Goal: Find specific page/section: Find specific page/section

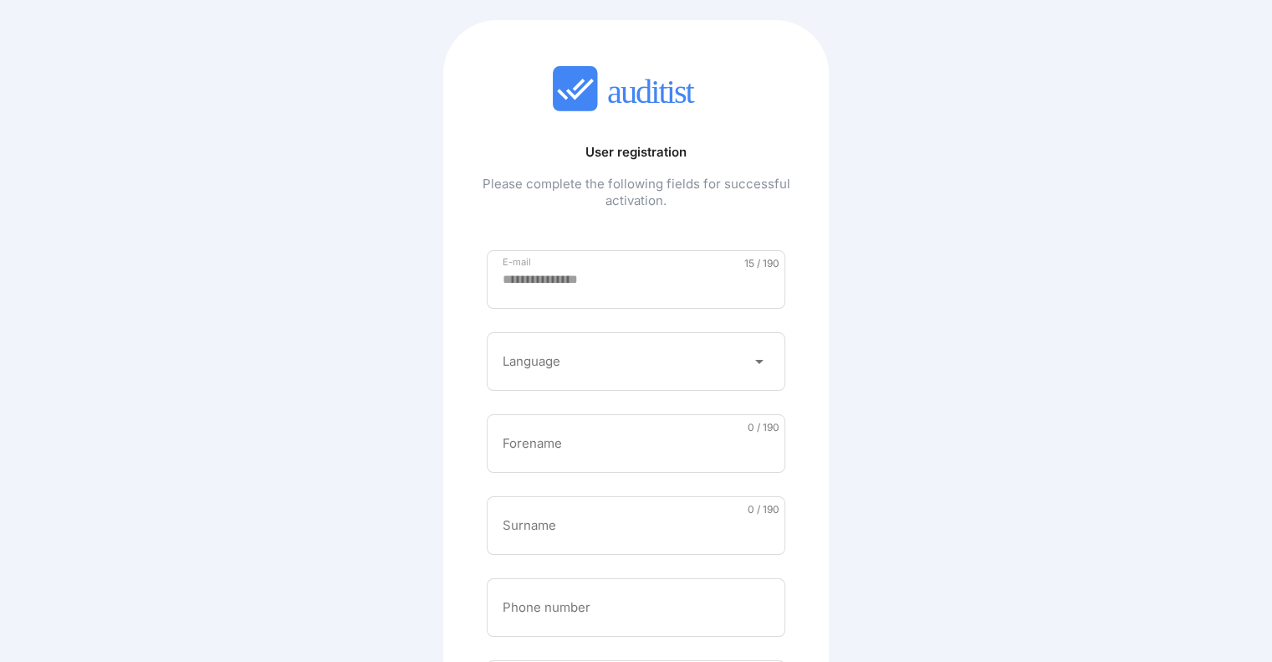
click at [729, 367] on div at bounding box center [625, 361] width 244 height 27
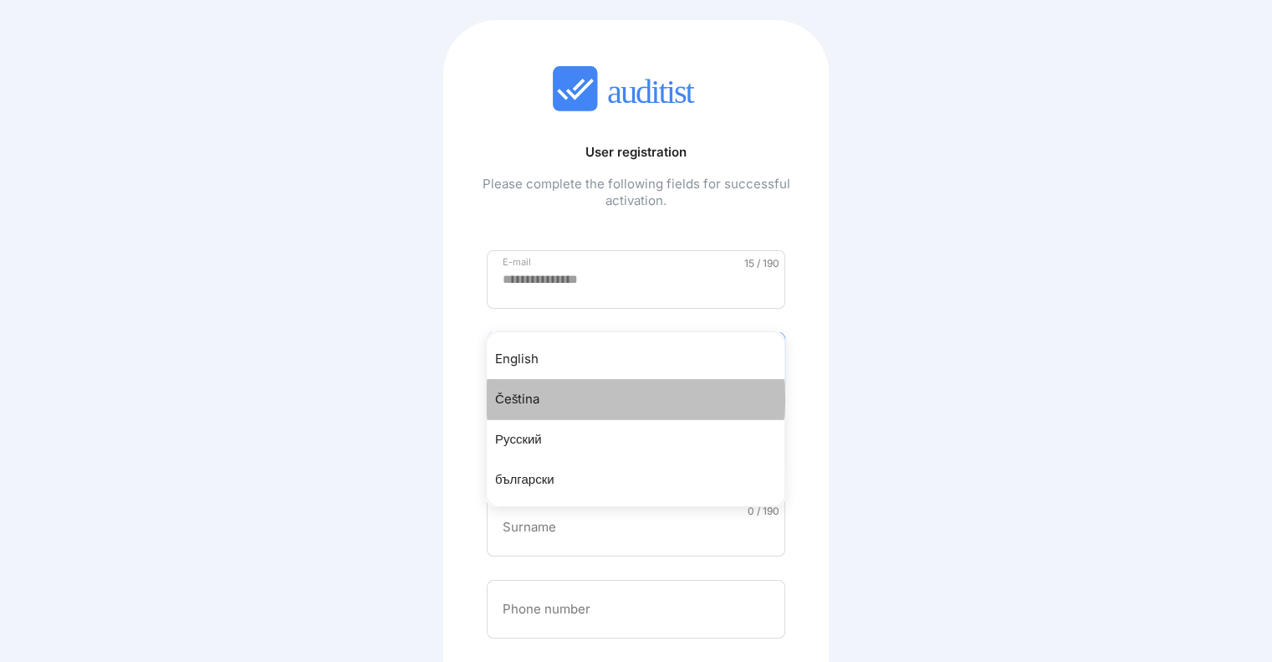
click at [701, 390] on div "Čeština" at bounding box center [644, 399] width 298 height 20
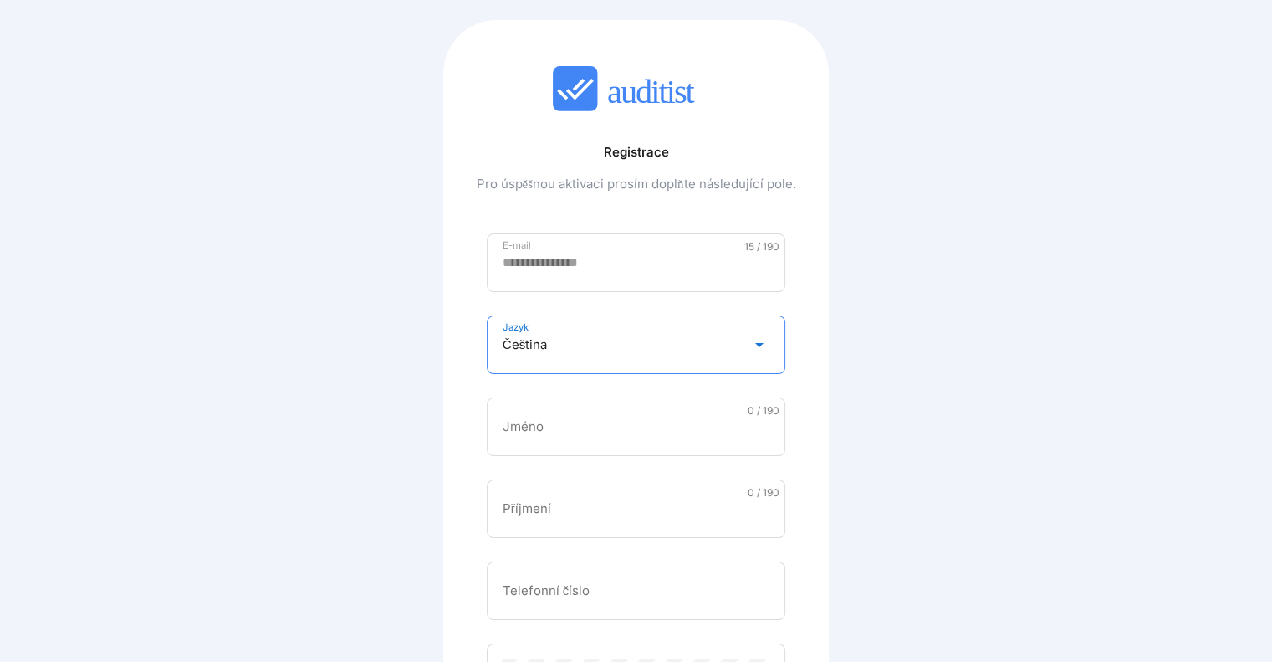
click at [672, 406] on div "Jméno" at bounding box center [636, 426] width 299 height 59
type input "***"
type input "******"
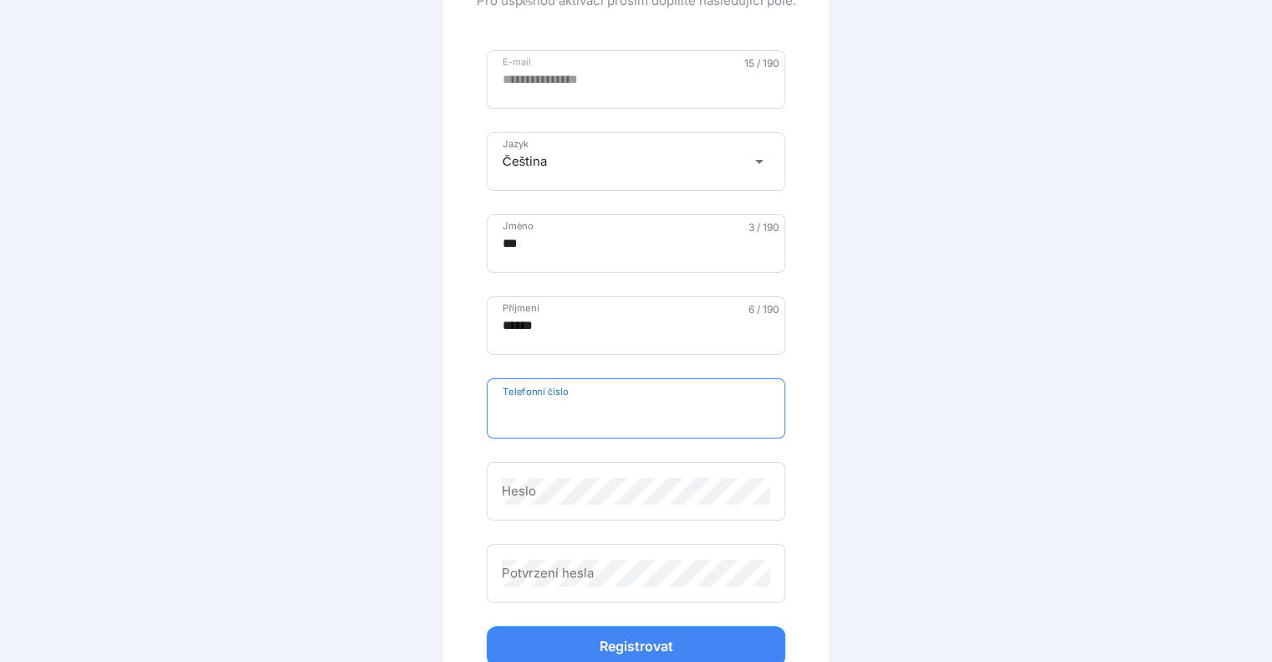
scroll to position [184, 0]
type input "*********"
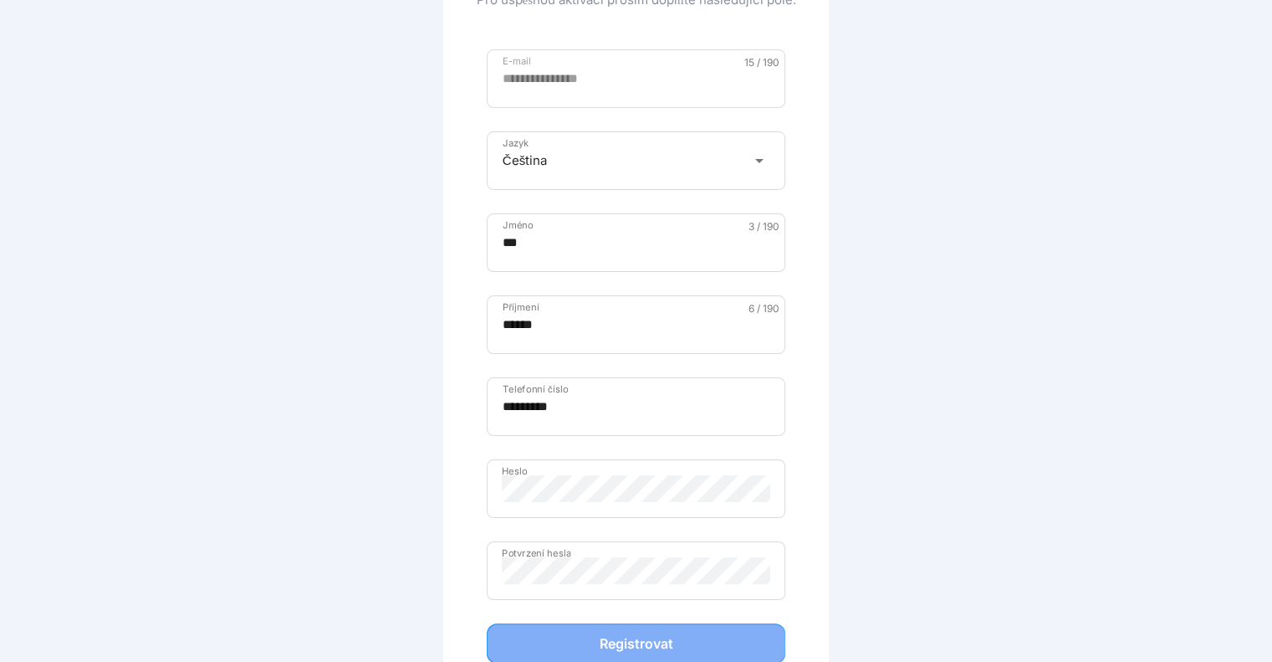
click at [650, 642] on div "Registrovat" at bounding box center [636, 643] width 264 height 20
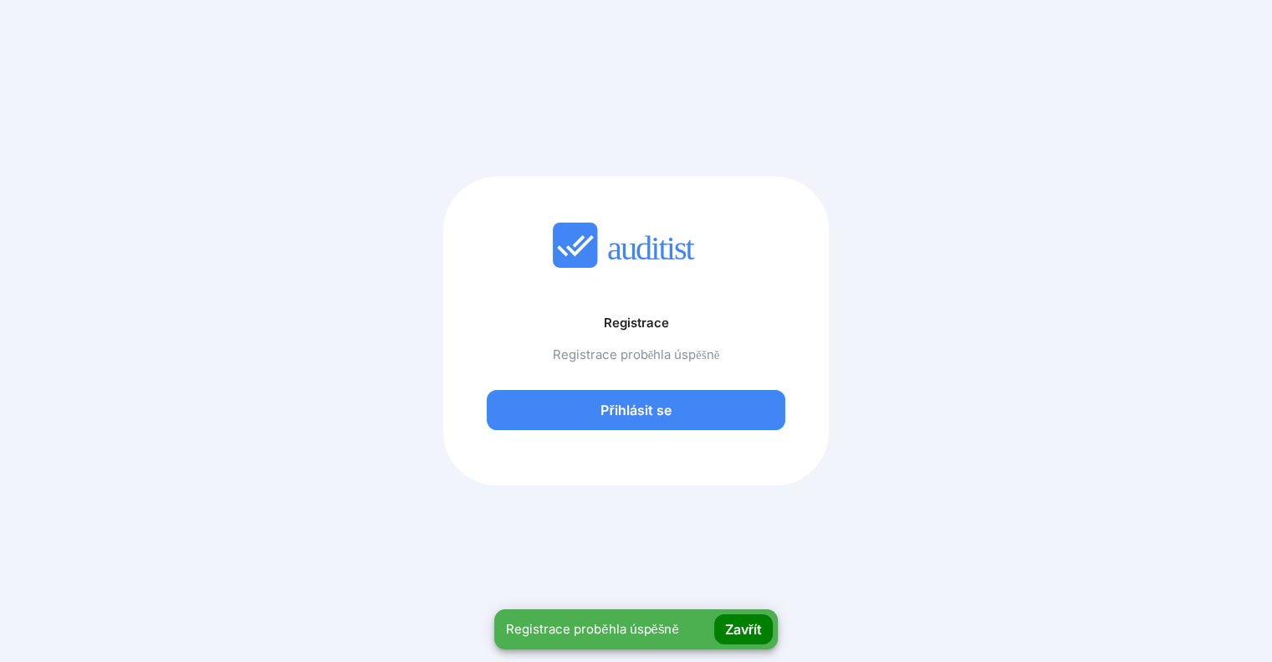
scroll to position [0, 0]
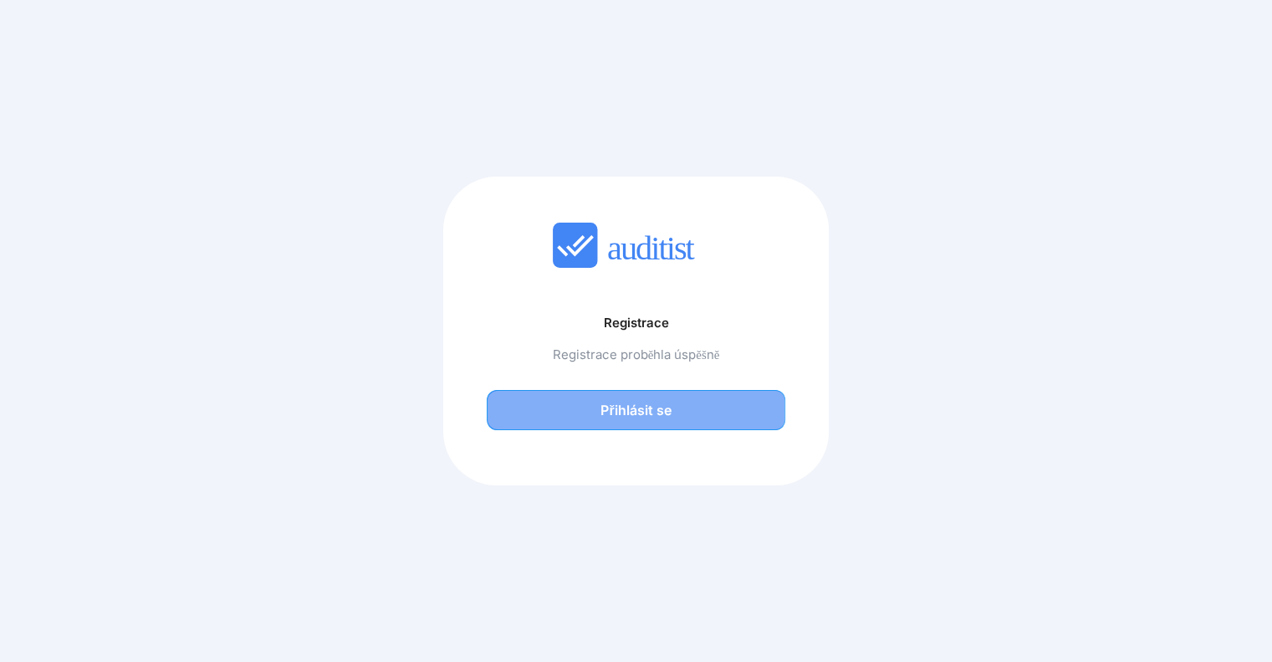
click at [637, 406] on div "Přihlásit se" at bounding box center [636, 410] width 264 height 20
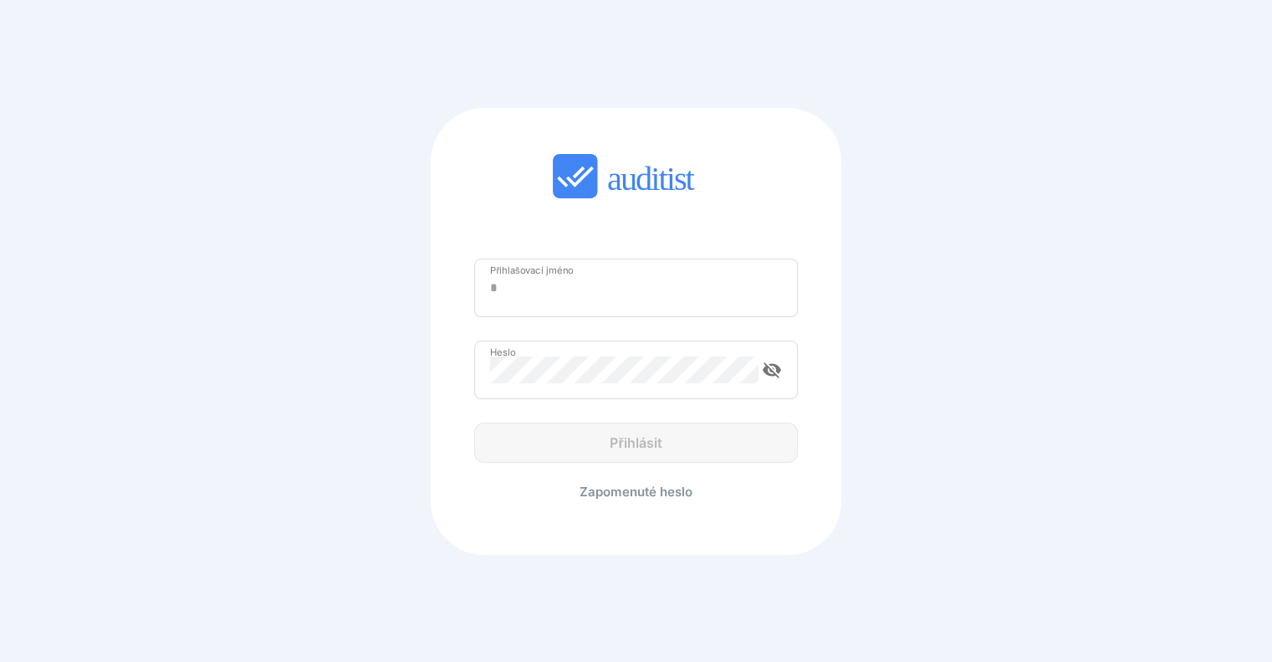
click at [580, 307] on div "Přihlašovací jméno" at bounding box center [636, 287] width 324 height 59
type input "**********"
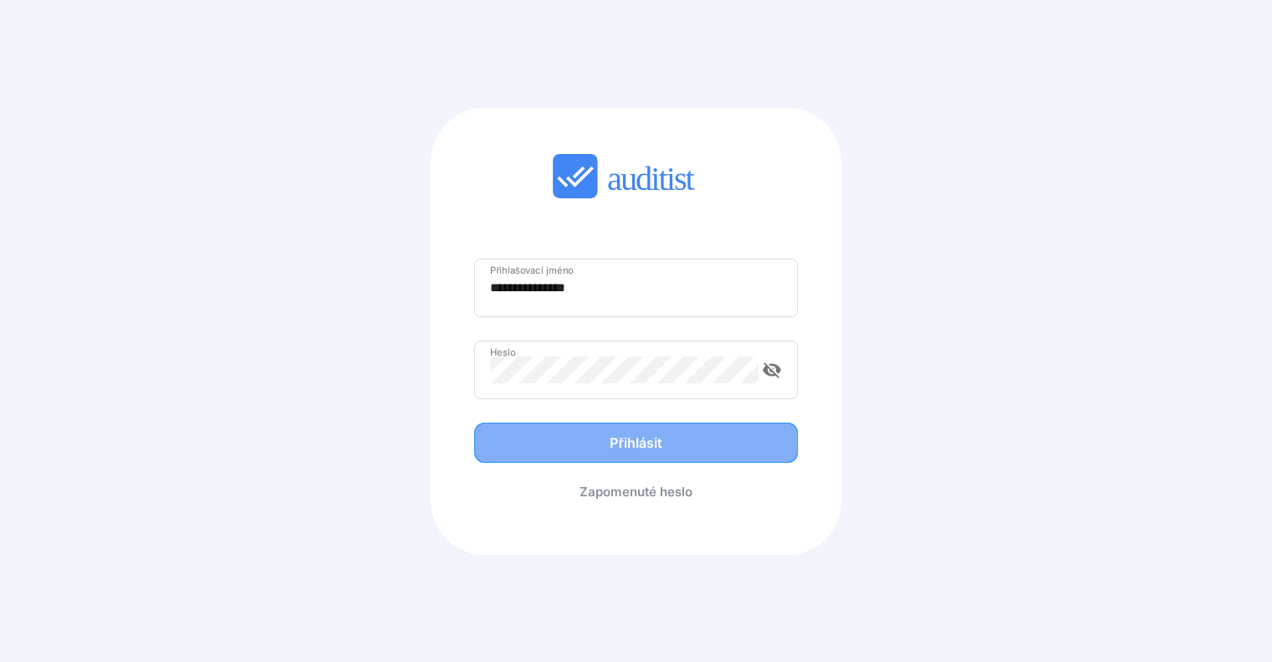
click at [622, 435] on div "Přihlásit" at bounding box center [636, 442] width 289 height 20
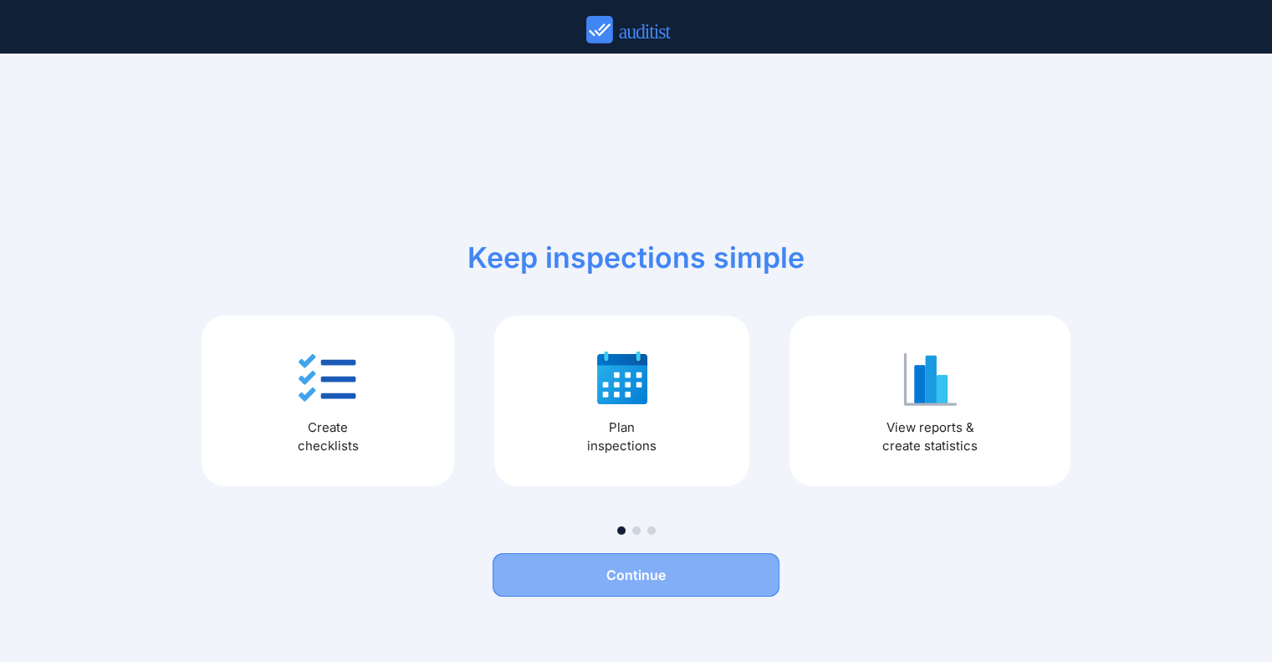
click at [652, 585] on button "Continue" at bounding box center [636, 574] width 287 height 43
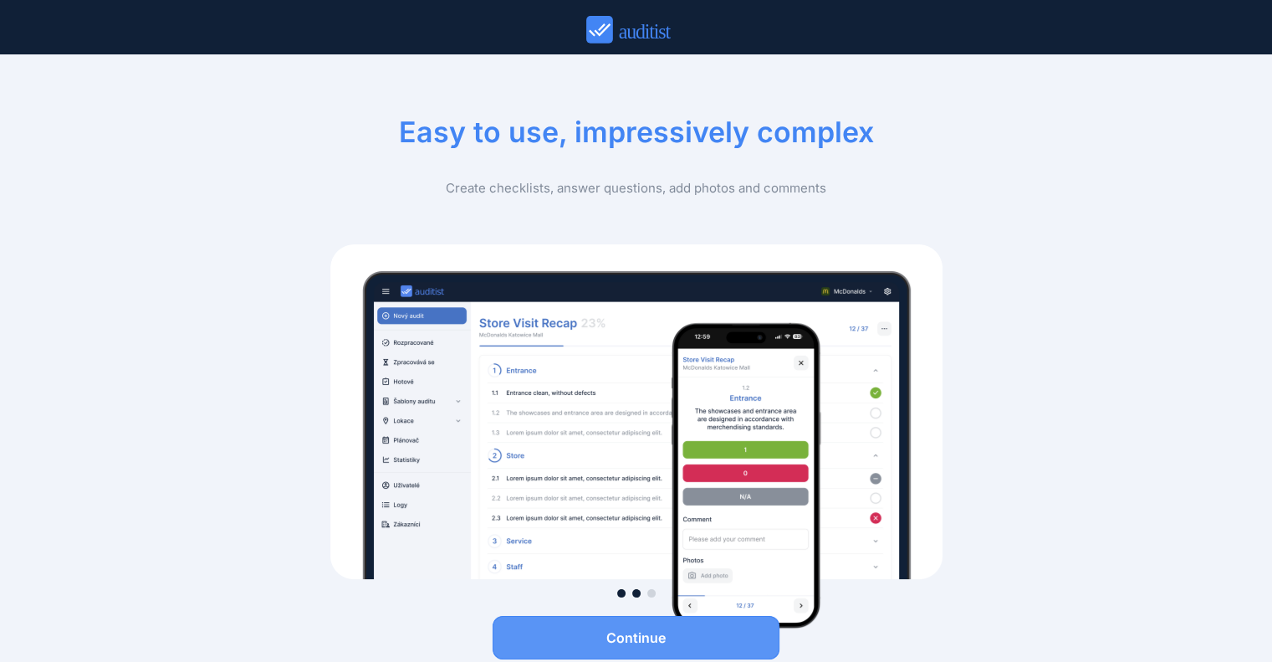
click at [629, 621] on button "Continue" at bounding box center [636, 637] width 287 height 43
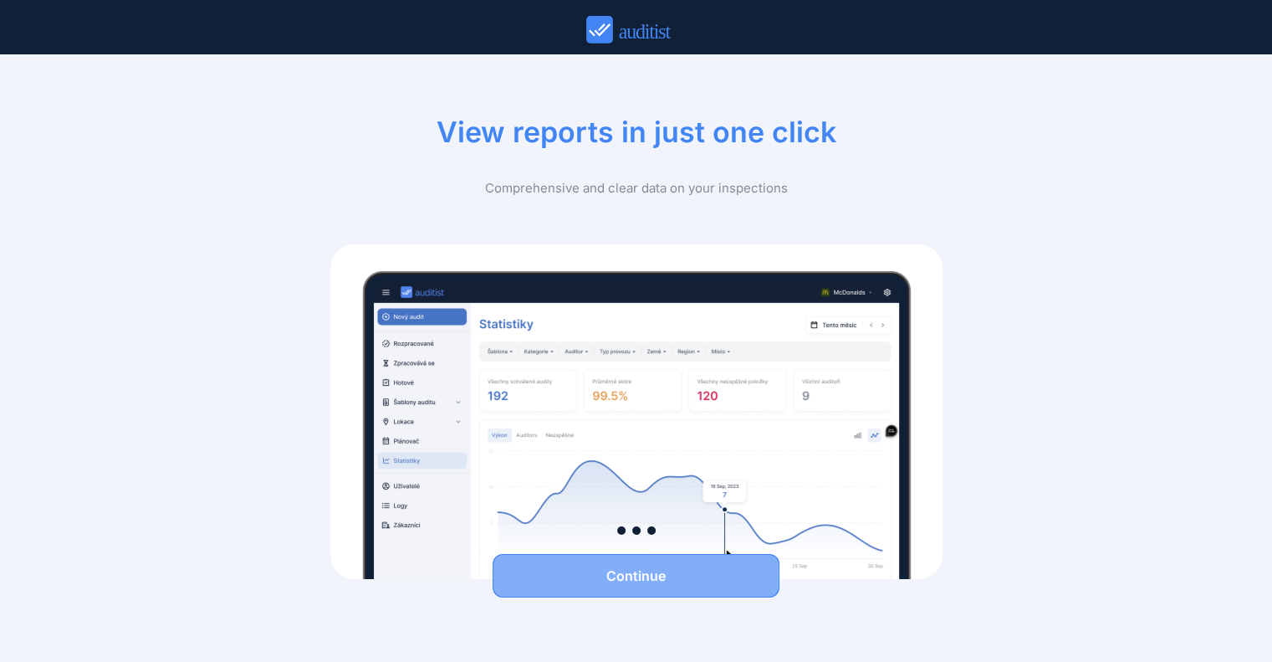
click at [682, 581] on div "Continue" at bounding box center [636, 575] width 287 height 20
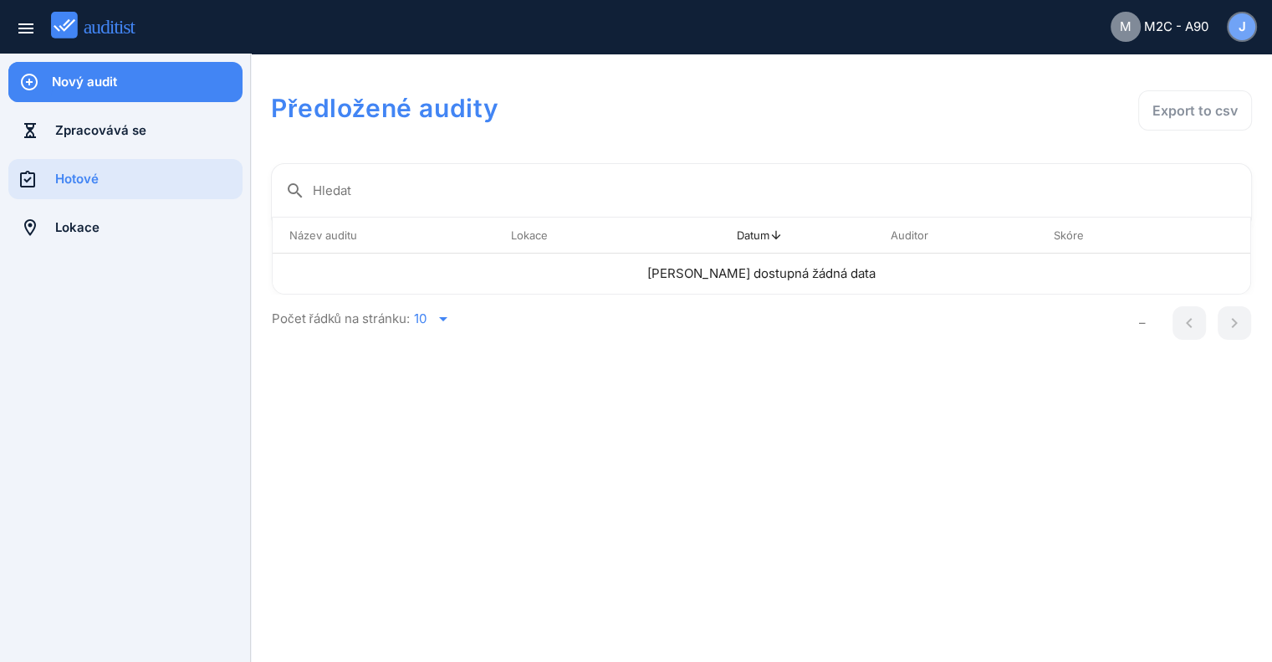
click at [1250, 24] on div "J" at bounding box center [1242, 26] width 27 height 27
click at [1198, 65] on span "Nastavení" at bounding box center [1202, 68] width 69 height 19
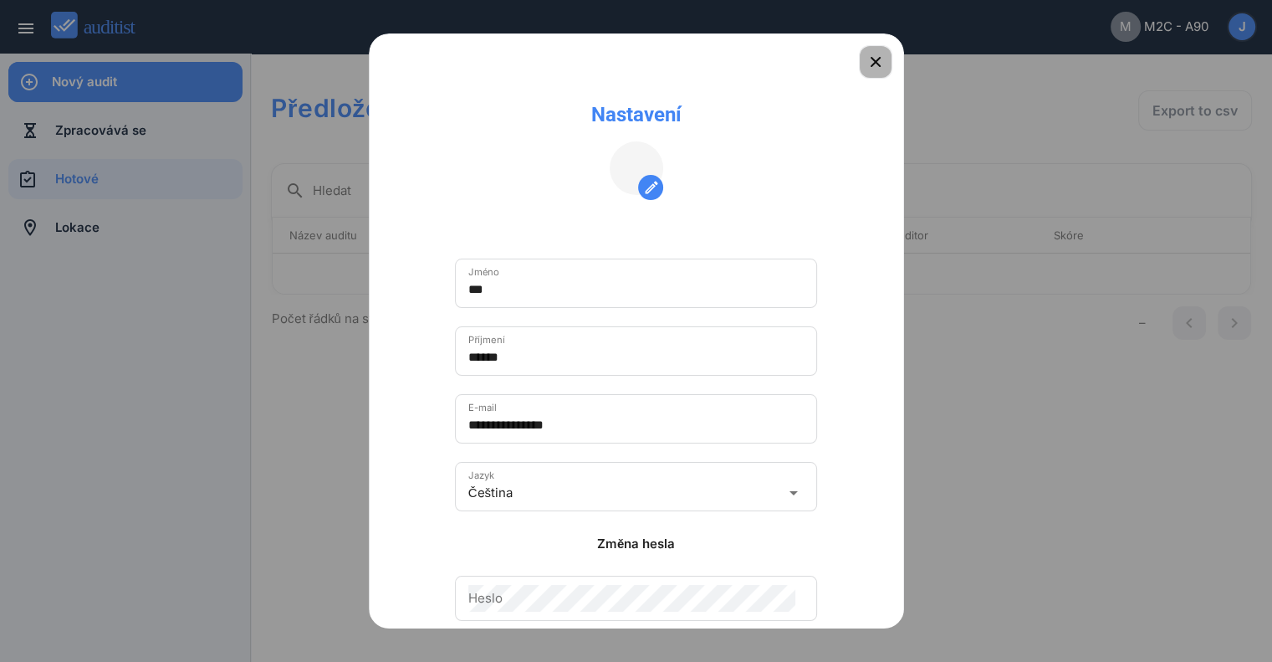
click at [866, 66] on icon "button" at bounding box center [876, 62] width 20 height 20
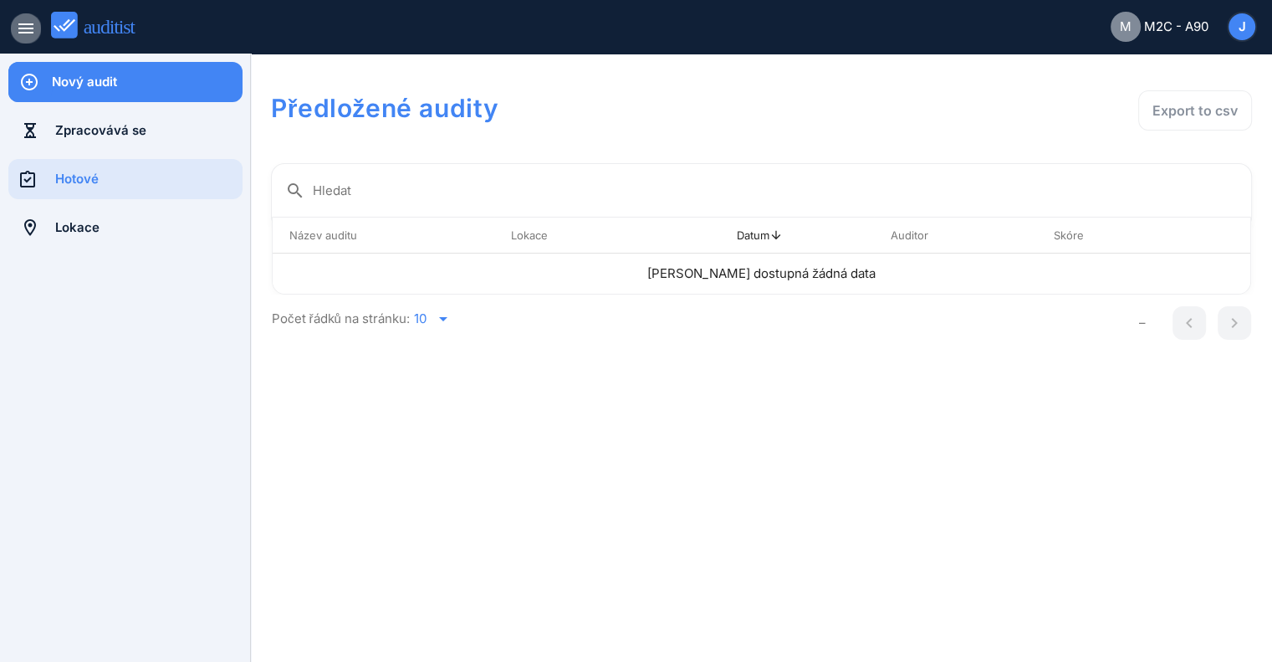
click at [25, 28] on icon "menu" at bounding box center [26, 28] width 20 height 20
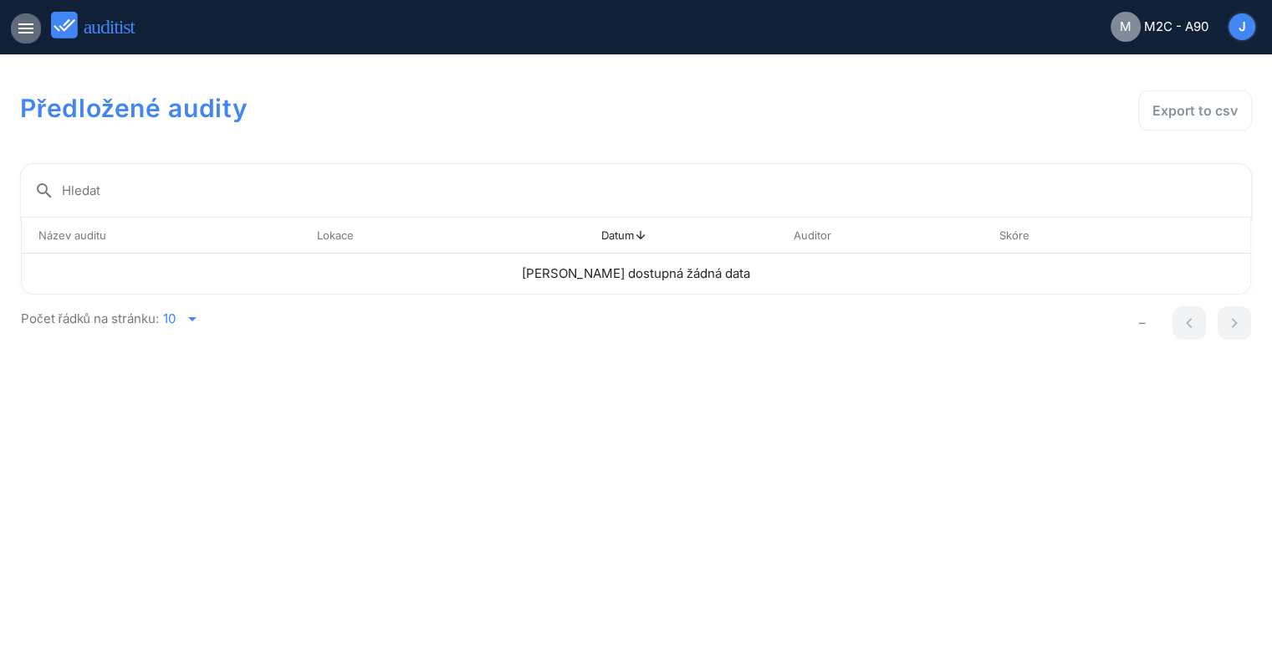
click at [25, 28] on icon "menu" at bounding box center [26, 28] width 20 height 20
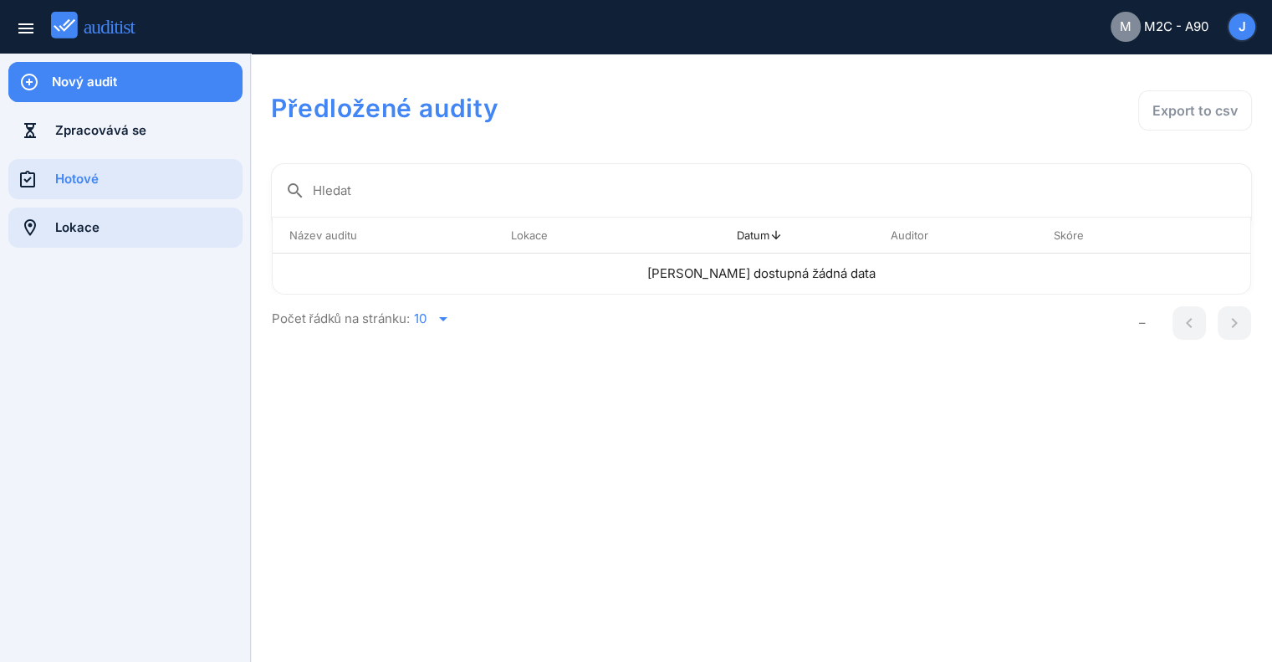
click at [125, 225] on div "Lokace" at bounding box center [148, 227] width 187 height 18
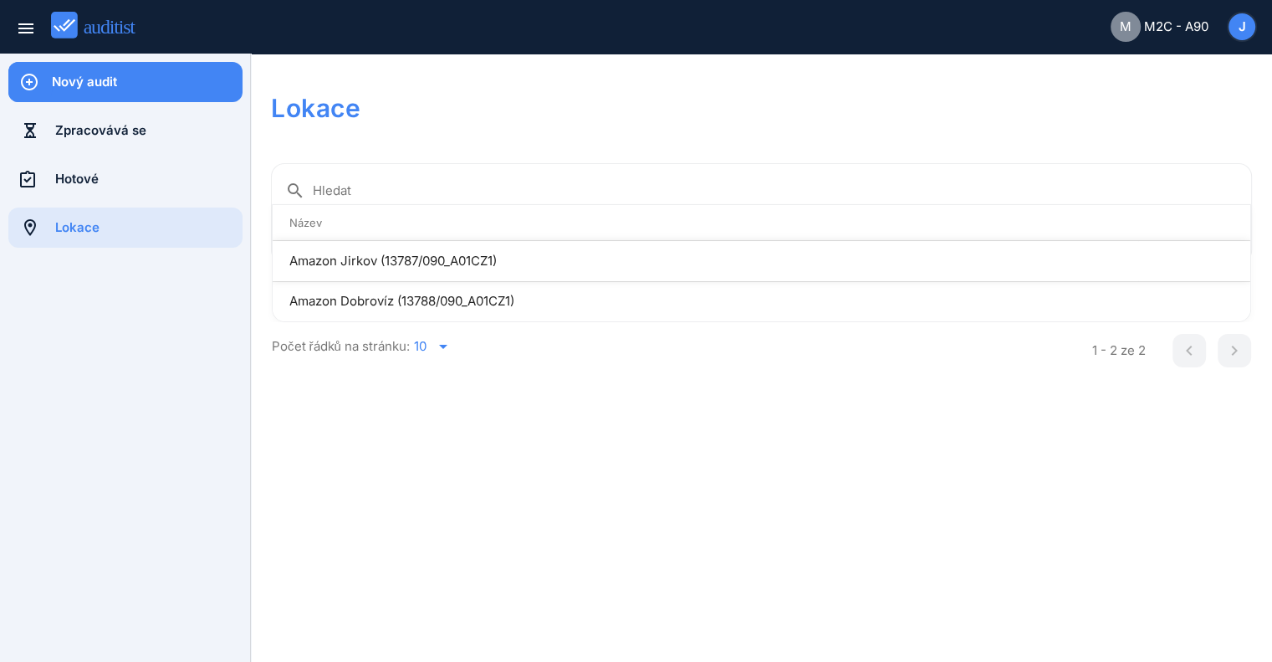
click at [734, 253] on td "Amazon Jirkov (13787/090_A01CZ1)" at bounding box center [706, 261] width 866 height 40
click at [488, 260] on td "Amazon Jirkov (13787/090_A01CZ1)" at bounding box center [706, 261] width 866 height 40
click at [553, 251] on td "Amazon Jirkov (13787/090_A01CZ1)" at bounding box center [706, 261] width 866 height 40
click at [515, 257] on td "Amazon Jirkov (13787/090_A01CZ1)" at bounding box center [706, 261] width 866 height 40
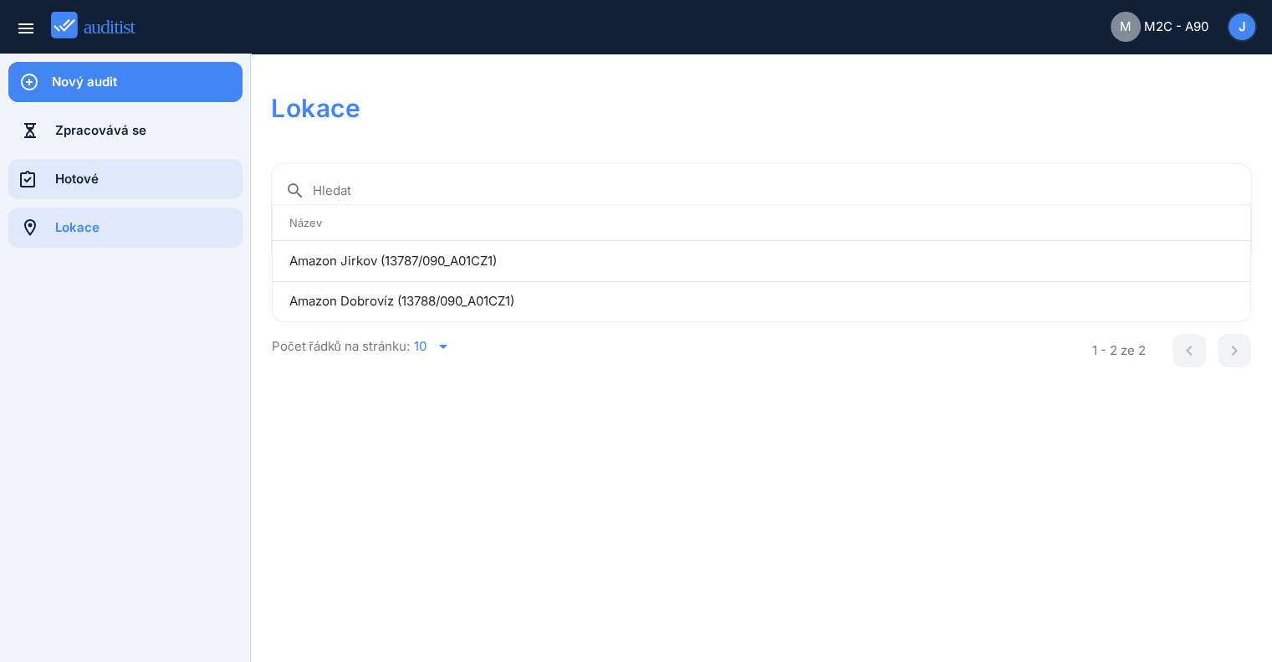
click at [134, 187] on div "Hotové" at bounding box center [148, 179] width 187 height 18
